Goal: Task Accomplishment & Management: Manage account settings

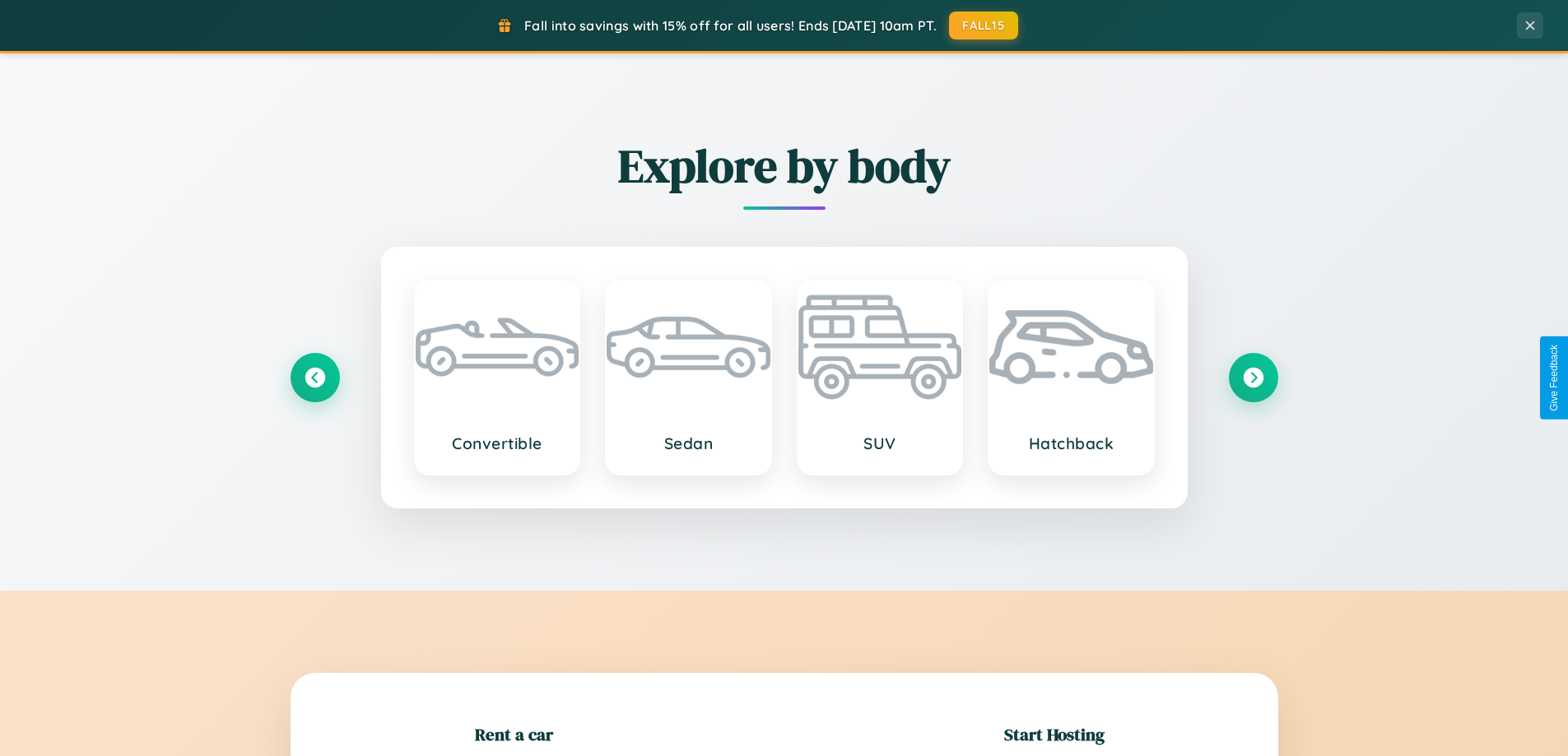
scroll to position [356, 0]
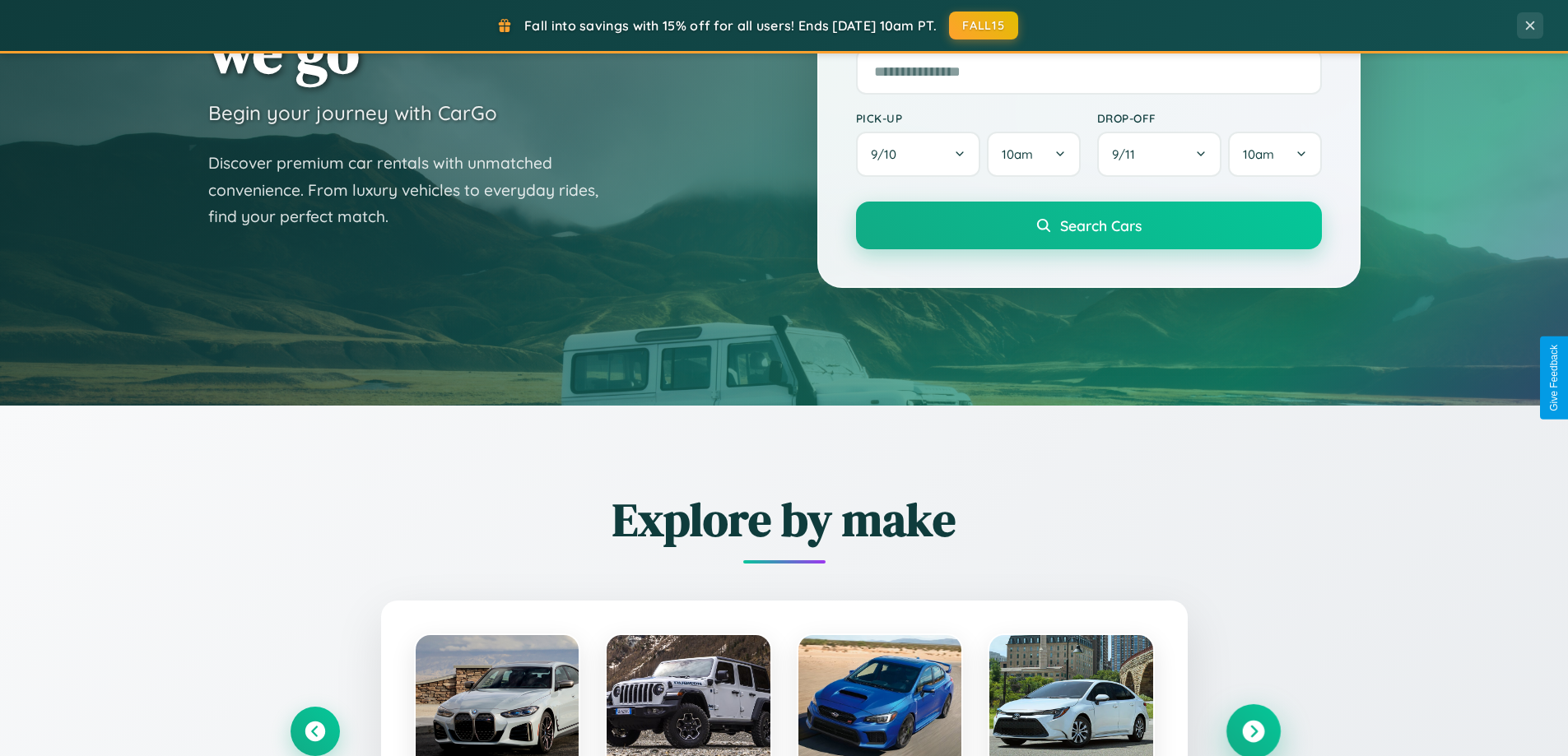
click at [1252, 732] on icon at bounding box center [1253, 732] width 22 height 22
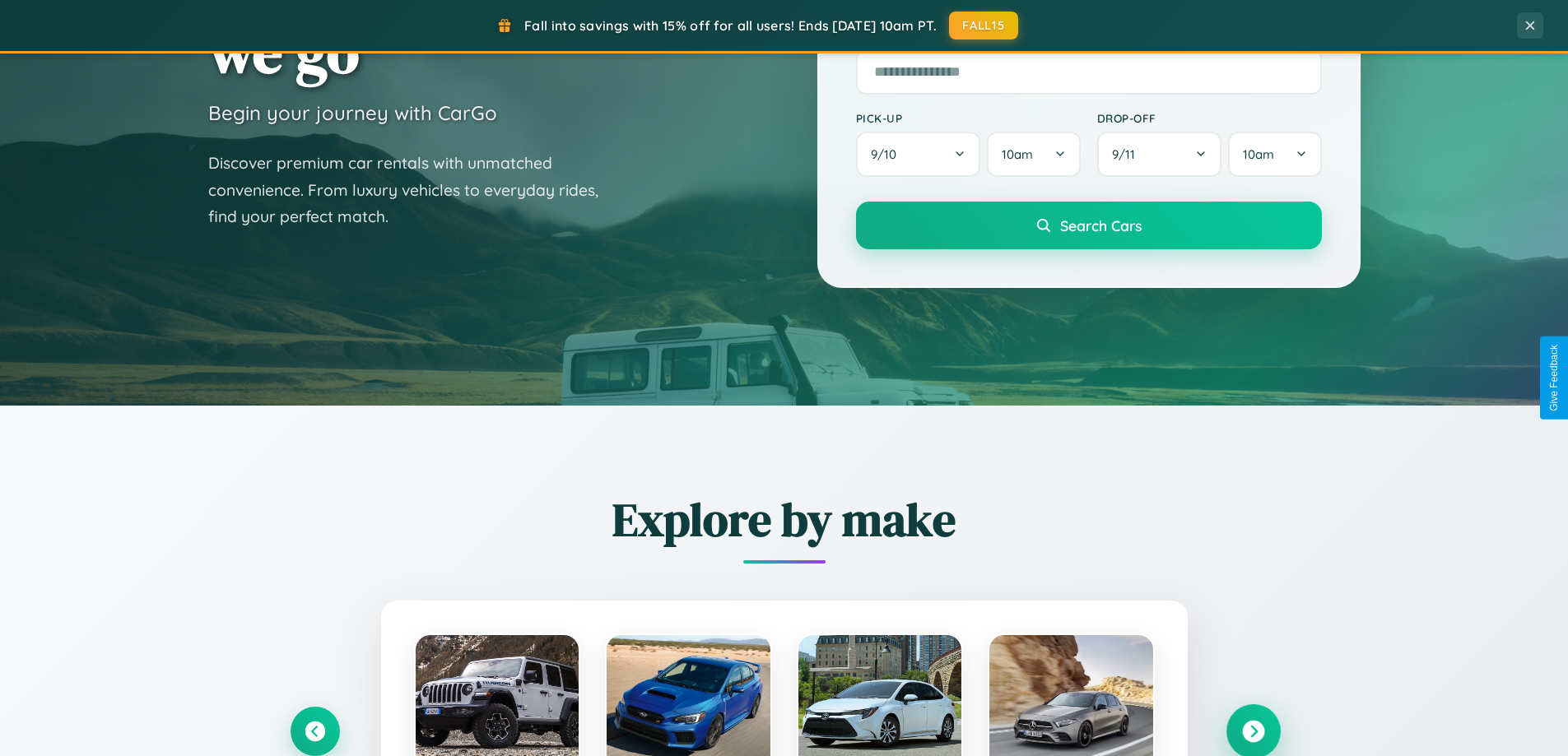
click at [1252, 730] on icon at bounding box center [1253, 732] width 22 height 22
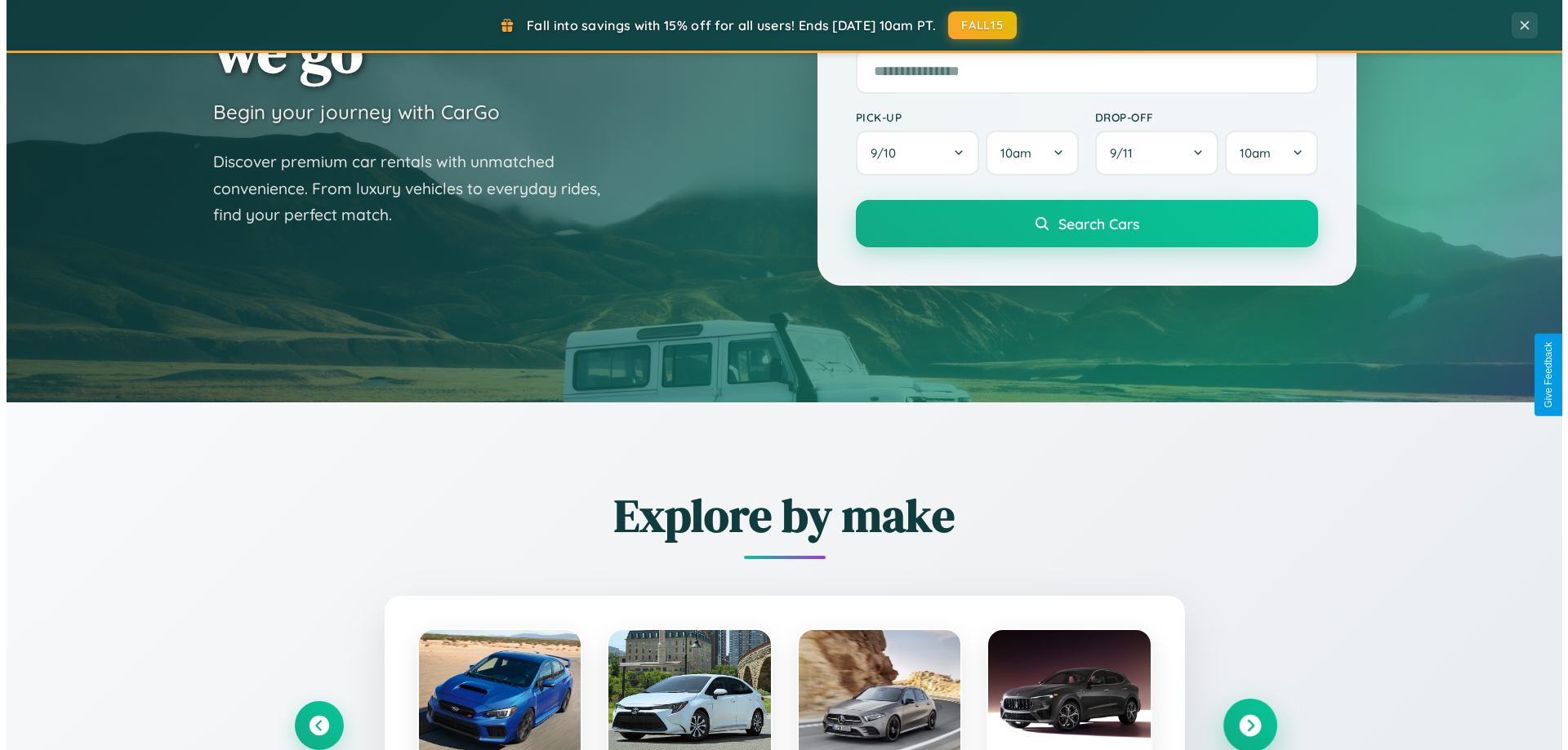
scroll to position [0, 0]
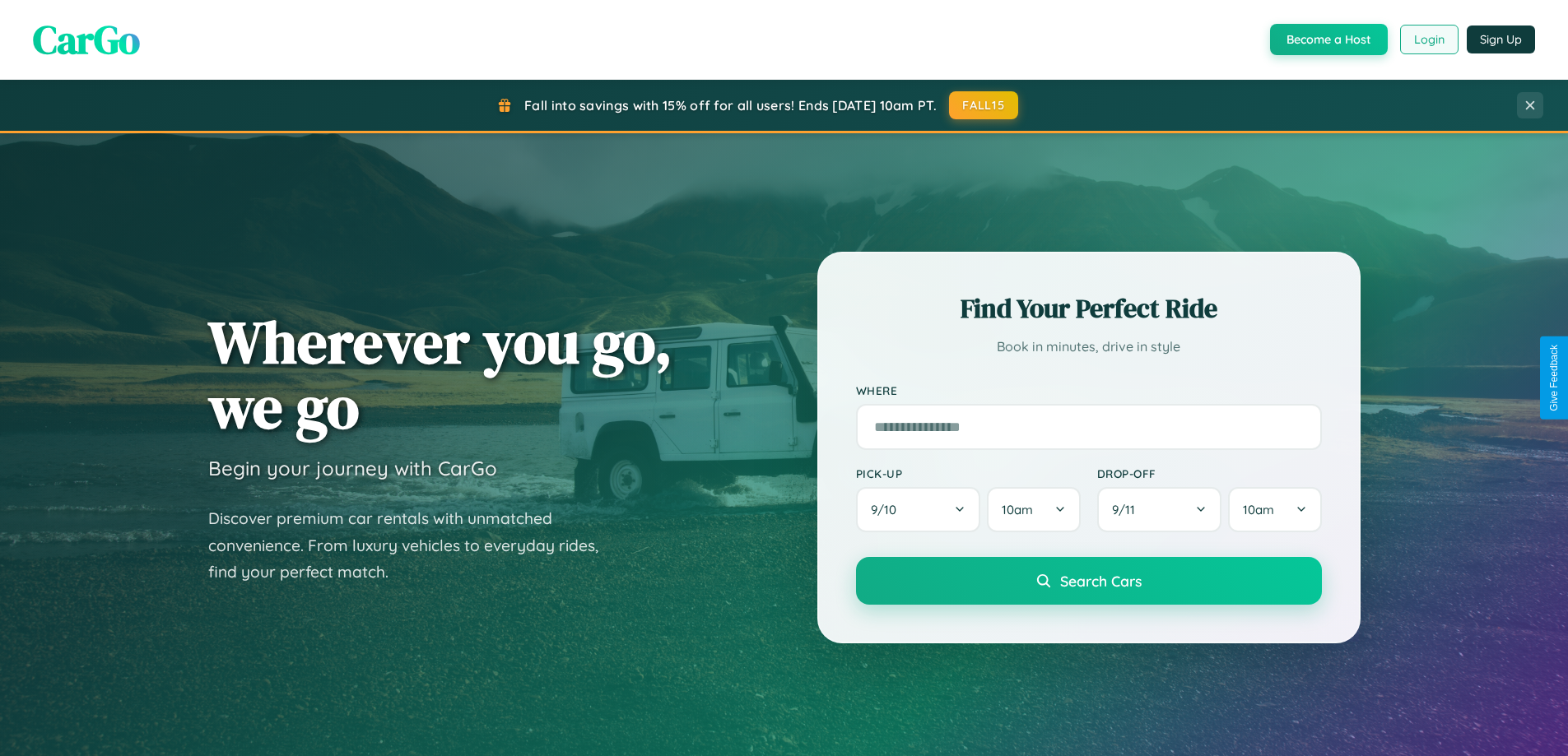
click at [1428, 39] on button "Login" at bounding box center [1429, 39] width 59 height 29
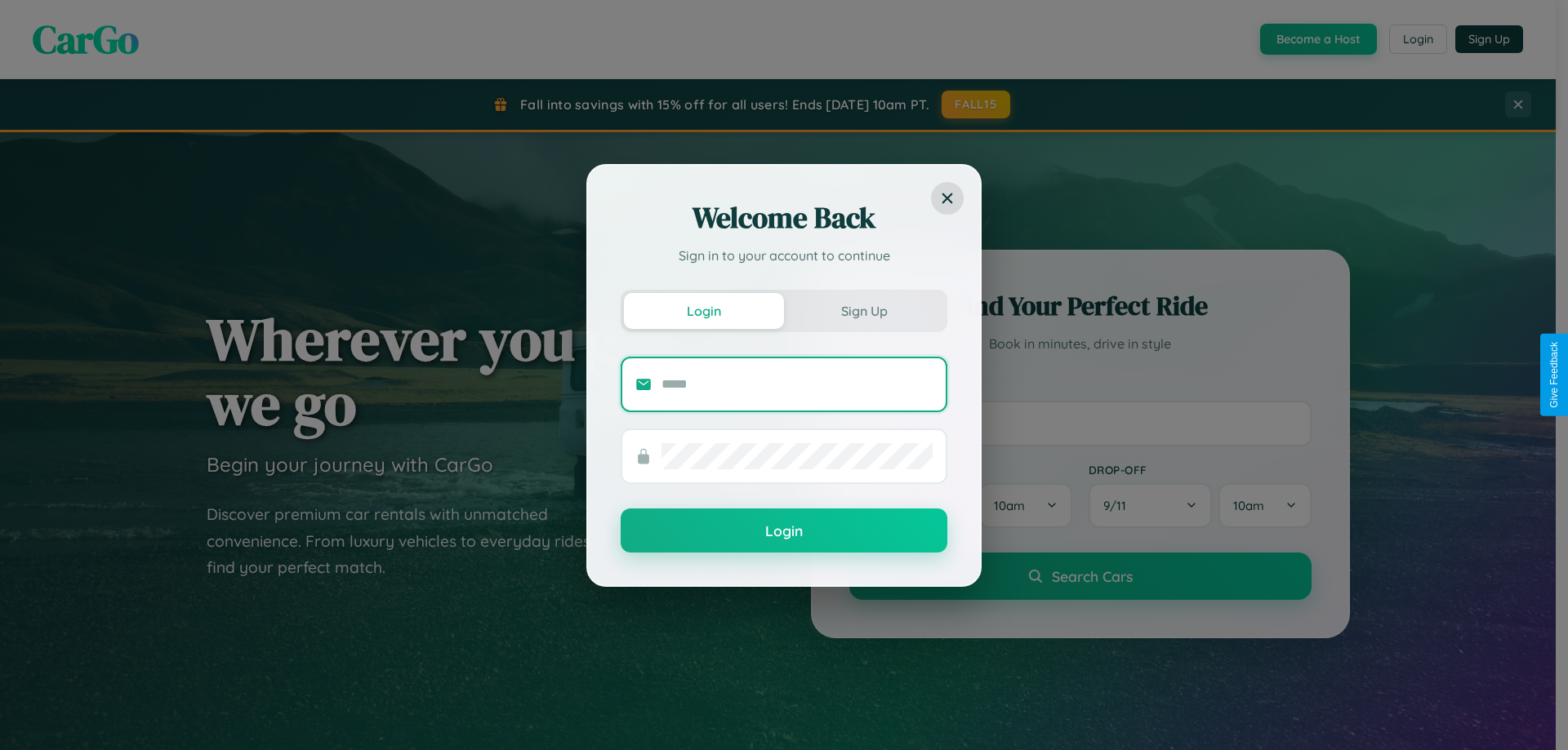
click at [797, 384] on input "text" at bounding box center [797, 384] width 271 height 26
type input "**********"
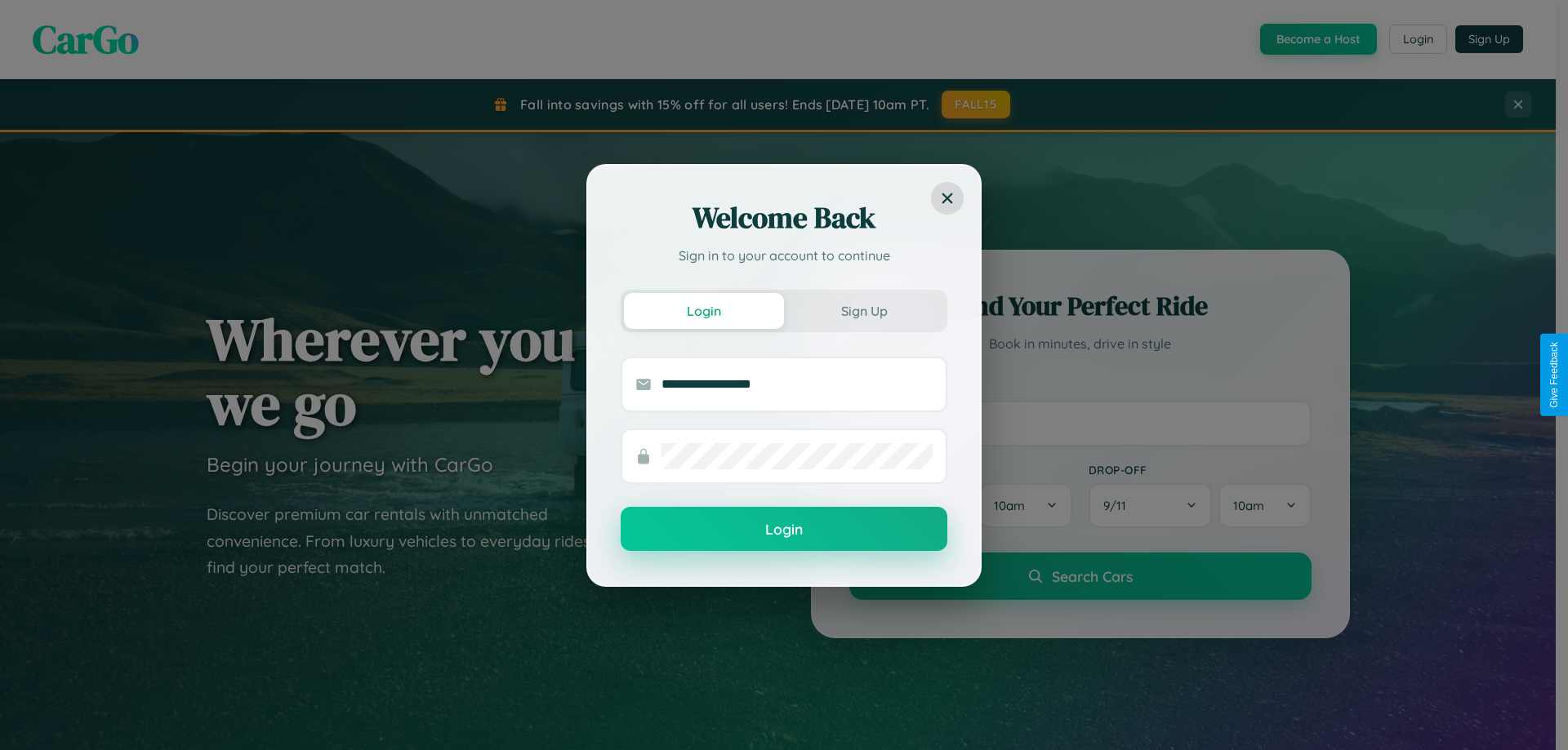
click at [784, 529] on button "Login" at bounding box center [784, 529] width 326 height 44
click at [1416, 39] on div "Welcome Back Sign in to your account to continue Login Sign Up Login" at bounding box center [784, 375] width 1568 height 750
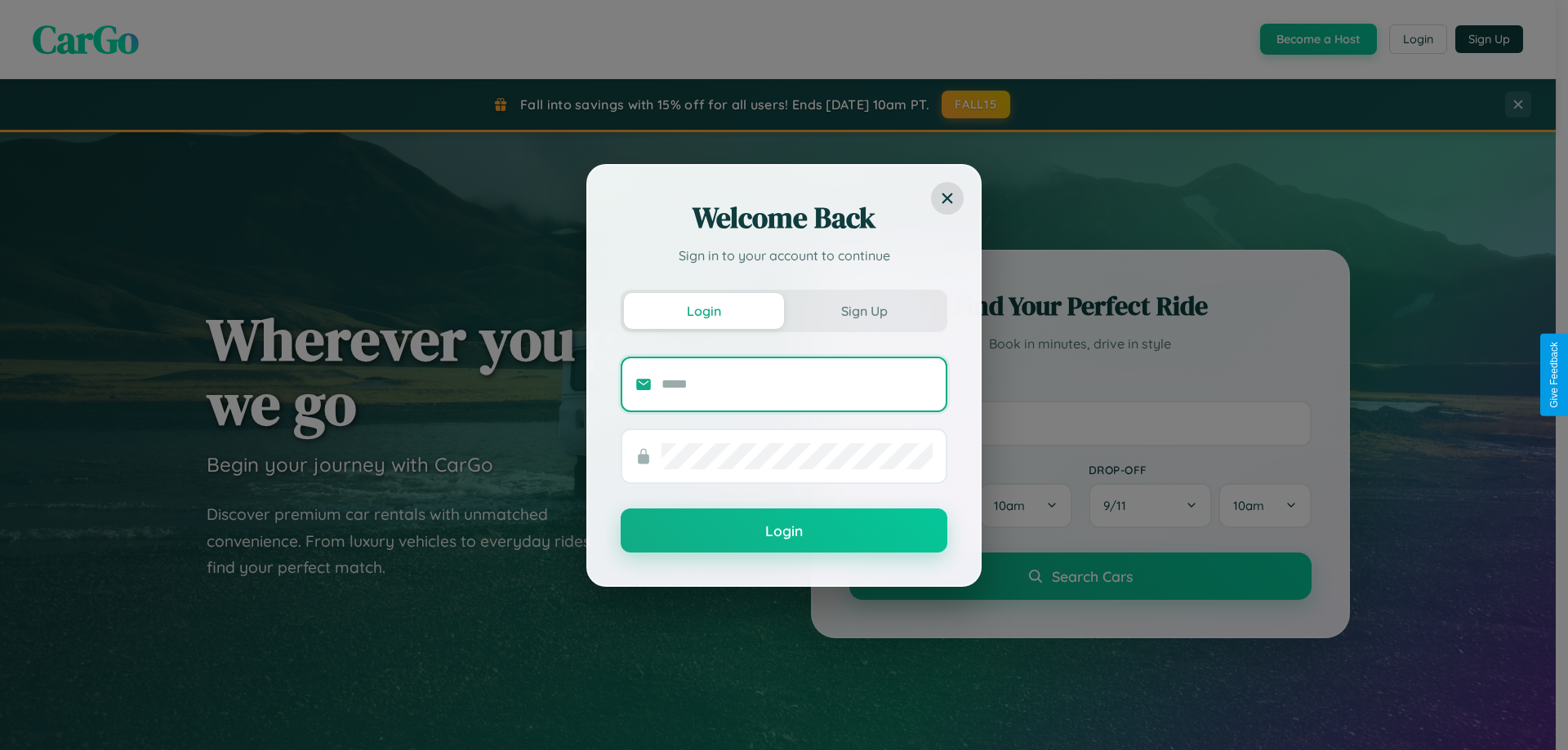
click at [797, 384] on input "text" at bounding box center [797, 384] width 271 height 26
type input "**********"
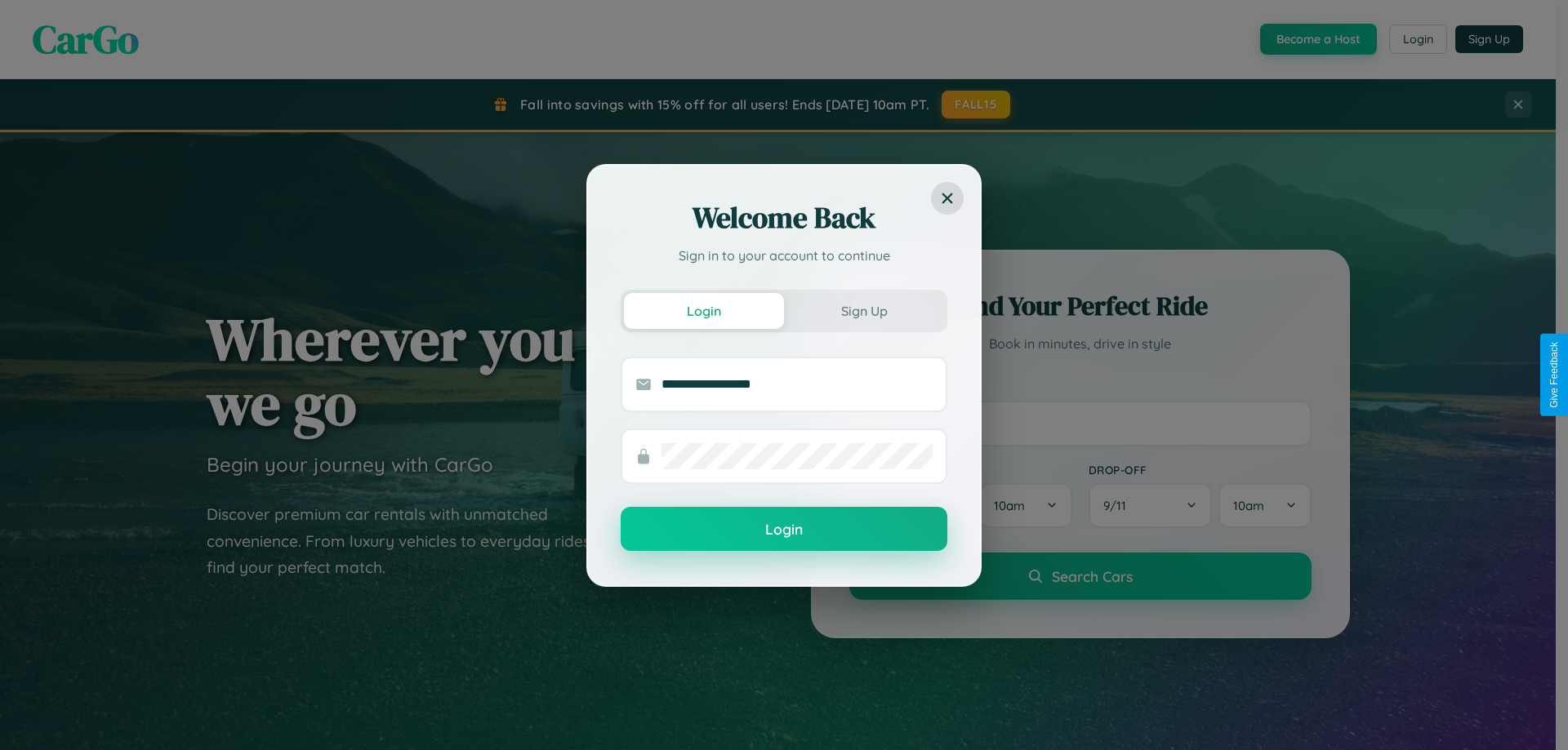
click at [784, 529] on button "Login" at bounding box center [784, 529] width 326 height 44
